Goal: Check status: Check status

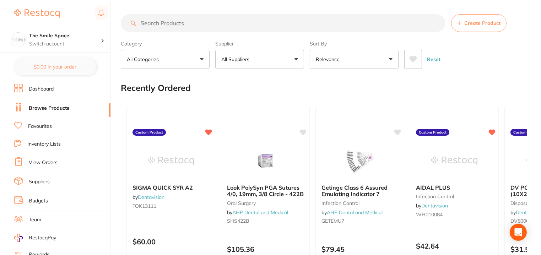
click at [44, 162] on link "View Orders" at bounding box center [43, 162] width 29 height 7
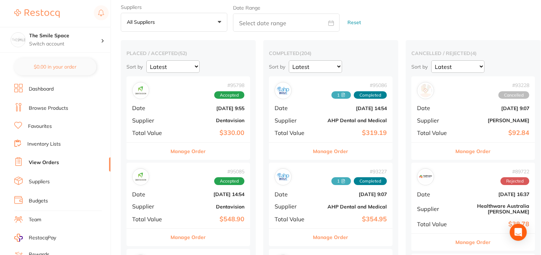
scroll to position [35, 0]
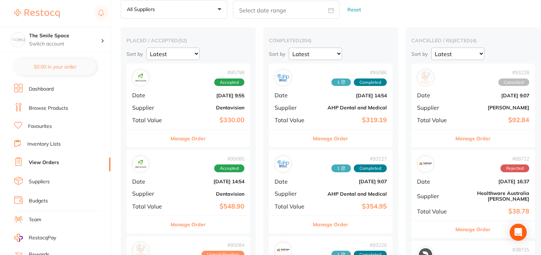
click at [192, 137] on button "Manage Order" at bounding box center [188, 138] width 35 height 17
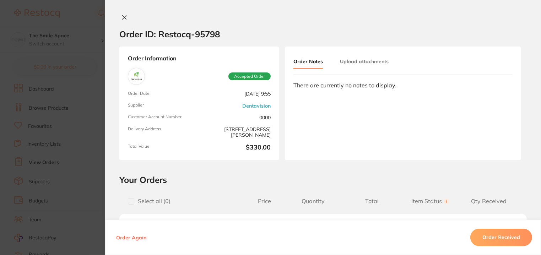
click at [123, 18] on icon at bounding box center [124, 18] width 4 height 4
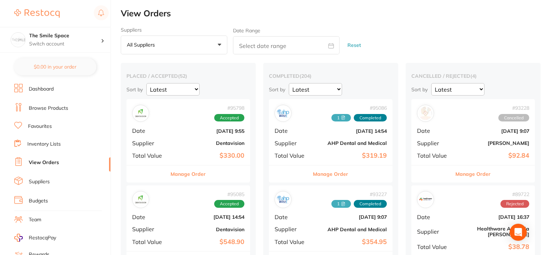
click at [44, 14] on img at bounding box center [36, 13] width 45 height 9
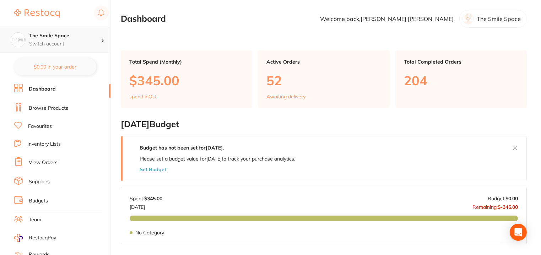
click at [102, 40] on icon at bounding box center [102, 40] width 1 height 3
click at [102, 40] on icon at bounding box center [102, 40] width 3 height 1
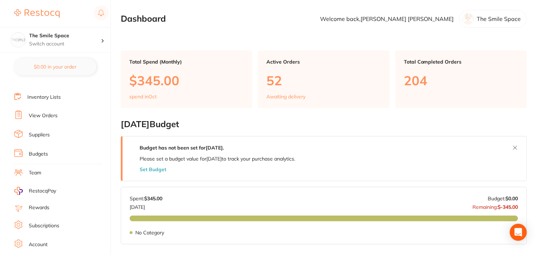
scroll to position [75, 0]
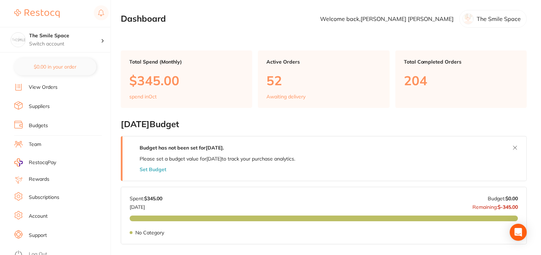
click at [43, 243] on ul "Dashboard Browse Products Favourites Inventory Lists View Orders Suppliers Budg…" at bounding box center [62, 131] width 96 height 245
click at [44, 251] on link "Log Out" at bounding box center [38, 254] width 18 height 7
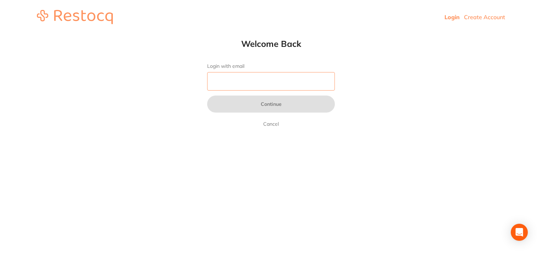
click at [225, 86] on input "Login with email" at bounding box center [271, 81] width 128 height 18
type input "[EMAIL_ADDRESS][DOMAIN_NAME]"
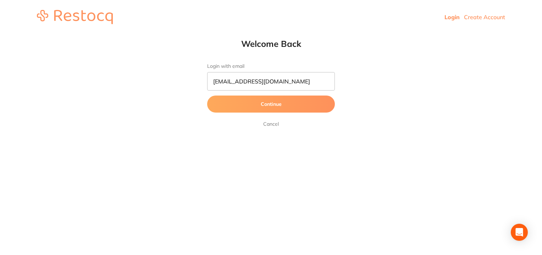
click at [250, 100] on button "Continue" at bounding box center [271, 103] width 128 height 17
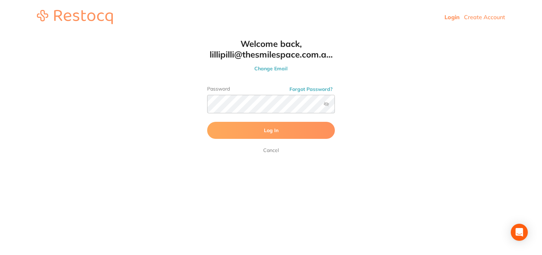
click at [327, 104] on label at bounding box center [327, 104] width 6 height 6
click at [335, 106] on input "checkbox" at bounding box center [335, 106] width 0 height 0
click at [300, 125] on button "Log In" at bounding box center [271, 130] width 128 height 17
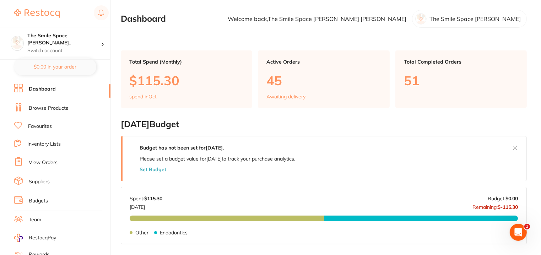
click at [44, 160] on link "View Orders" at bounding box center [43, 162] width 29 height 7
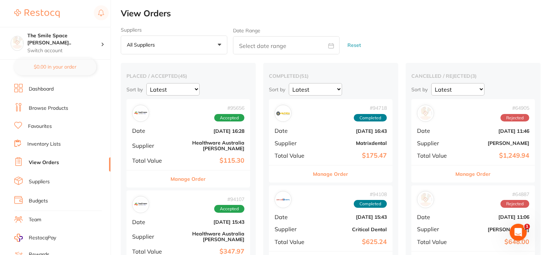
click at [187, 174] on button "Manage Order" at bounding box center [188, 178] width 35 height 17
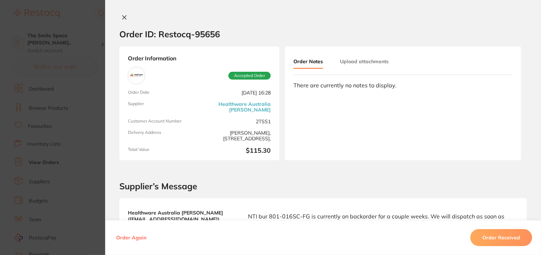
click at [124, 16] on icon at bounding box center [124, 18] width 4 height 4
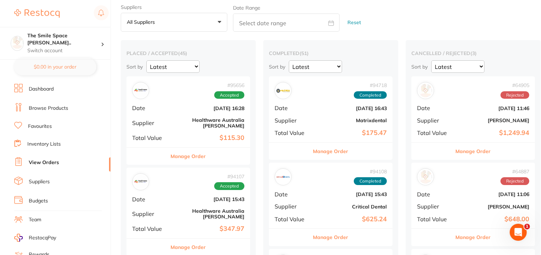
scroll to position [35, 0]
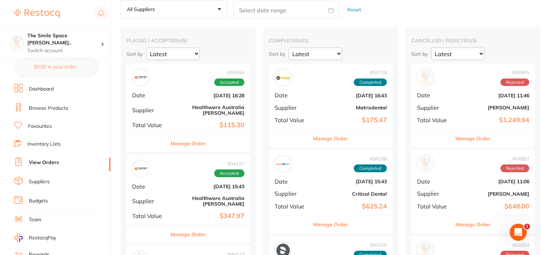
click at [183, 226] on button "Manage Order" at bounding box center [188, 234] width 35 height 17
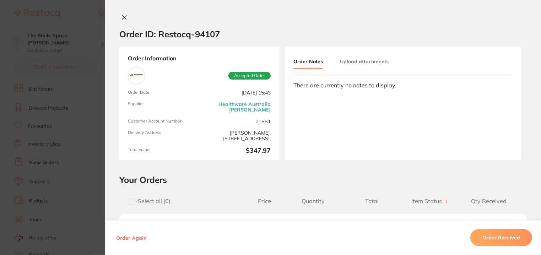
click at [125, 16] on icon at bounding box center [124, 18] width 6 height 6
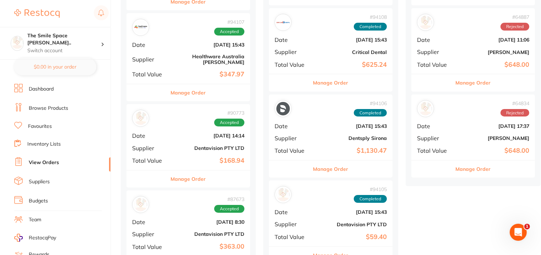
scroll to position [177, 0]
click at [190, 171] on button "Manage Order" at bounding box center [188, 178] width 35 height 17
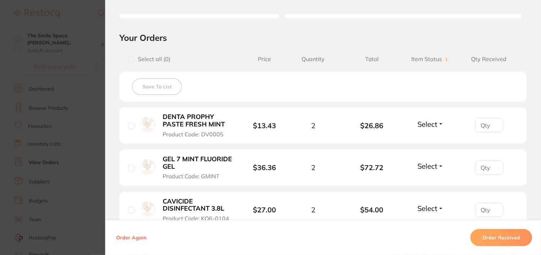
scroll to position [106, 0]
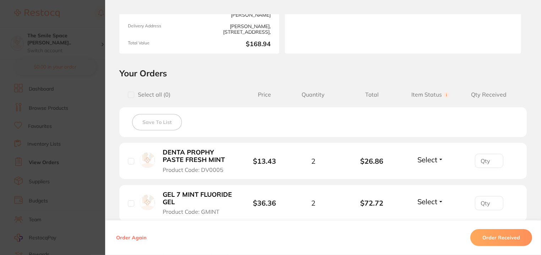
click at [495, 238] on button "Order Received" at bounding box center [501, 237] width 62 height 17
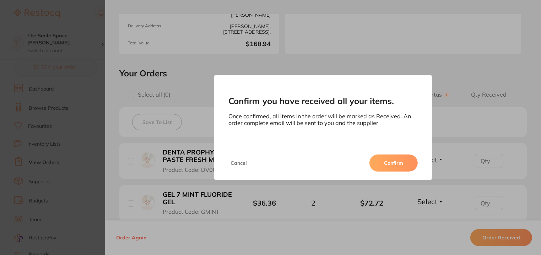
click at [395, 162] on button "Confirm" at bounding box center [393, 162] width 48 height 17
